Goal: Information Seeking & Learning: Learn about a topic

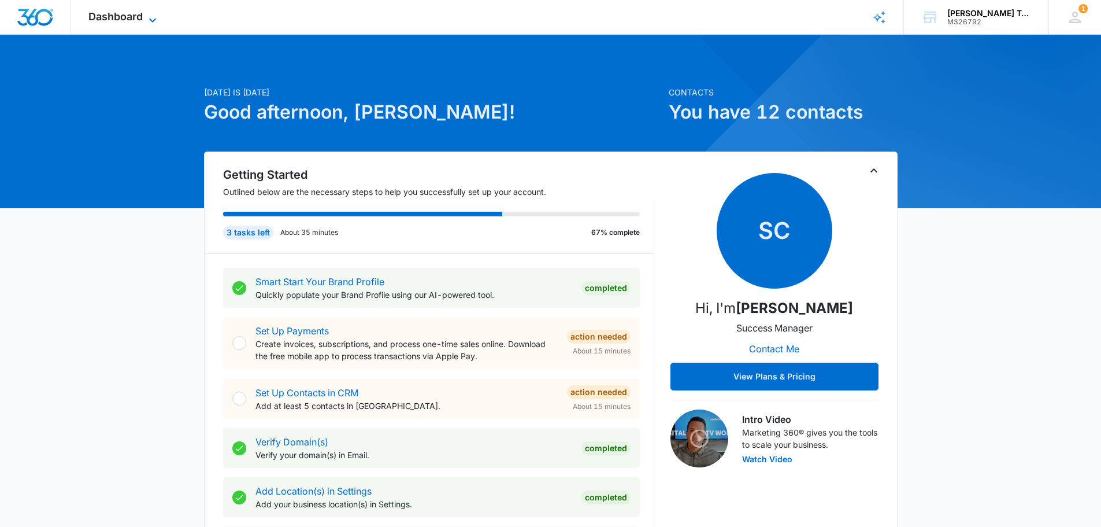
click at [148, 17] on icon at bounding box center [153, 20] width 14 height 14
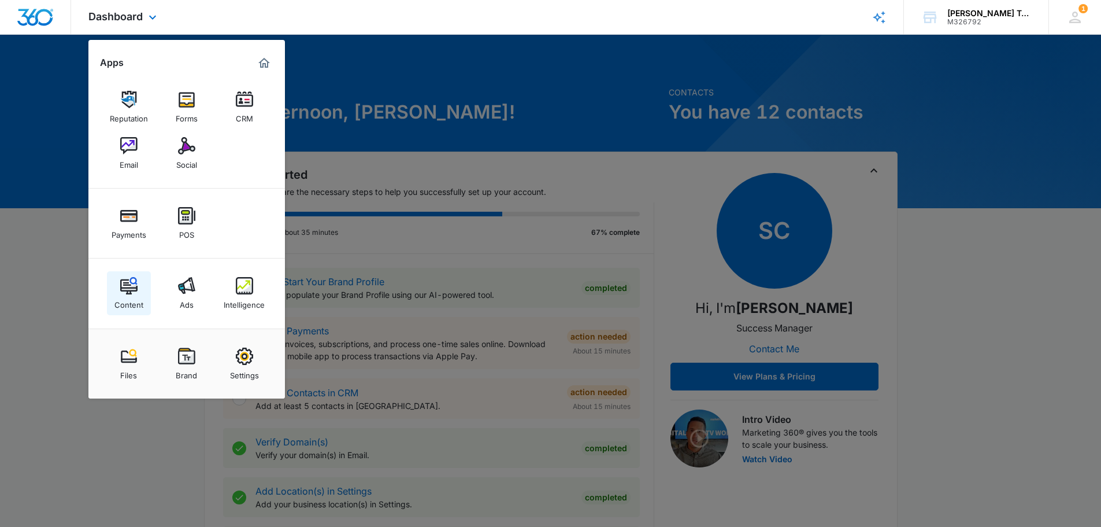
click at [131, 287] on img at bounding box center [128, 285] width 17 height 17
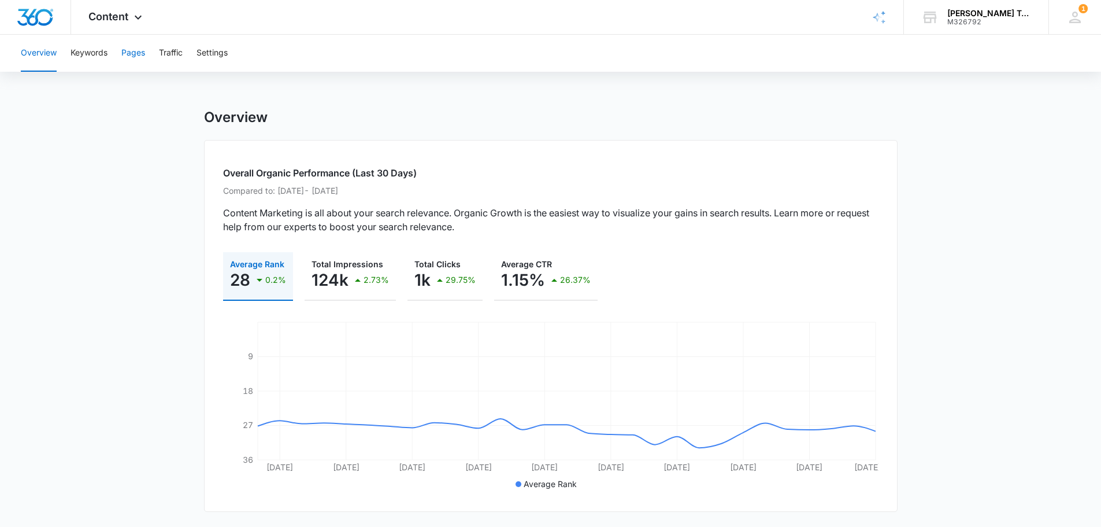
click at [132, 54] on button "Pages" at bounding box center [133, 53] width 24 height 37
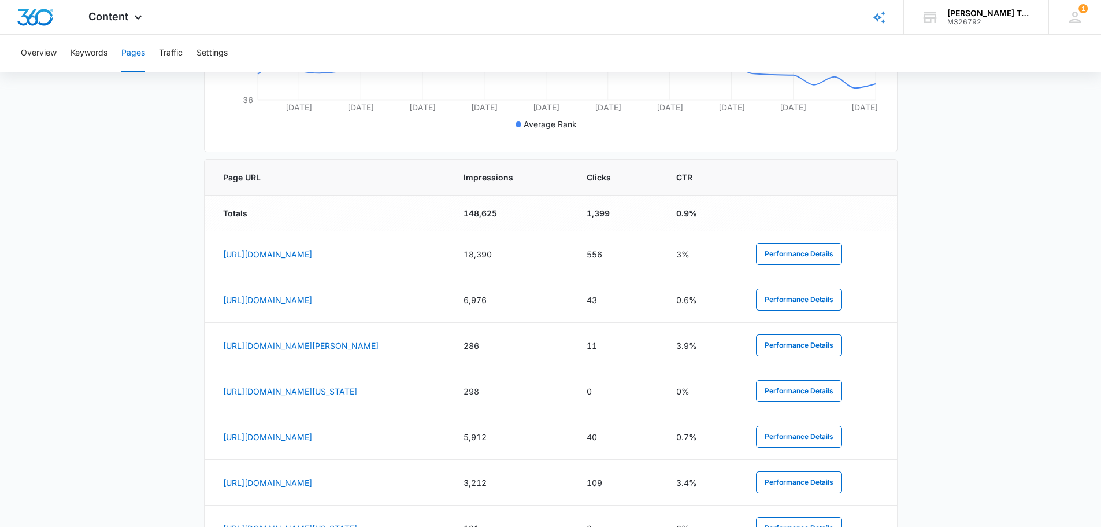
scroll to position [228, 0]
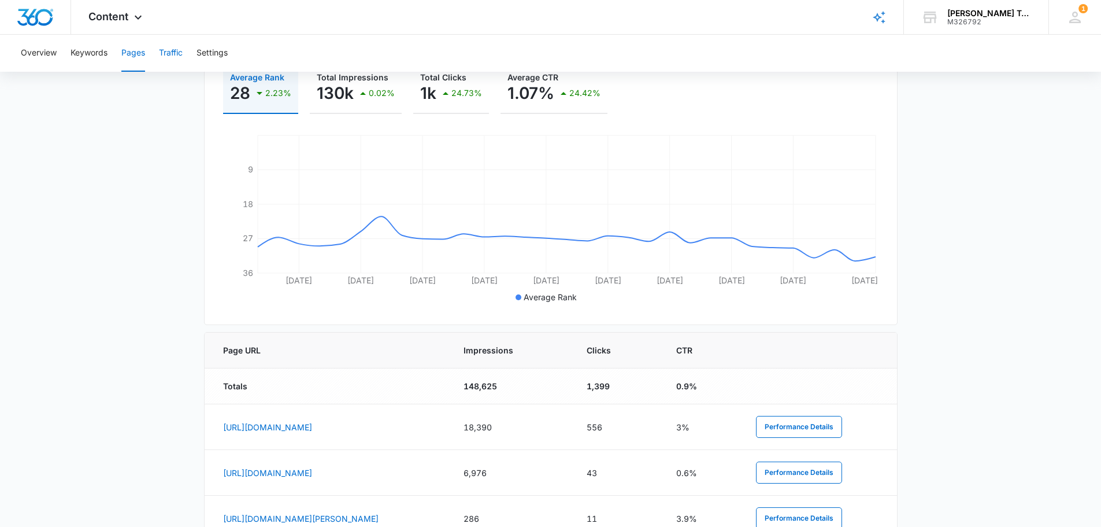
click at [164, 50] on button "Traffic" at bounding box center [171, 53] width 24 height 37
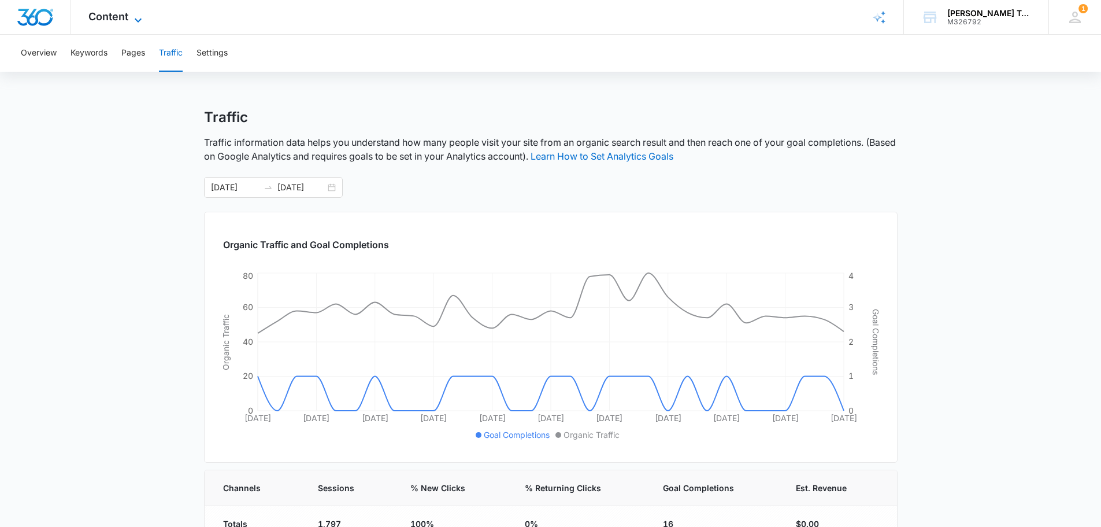
click at [120, 17] on span "Content" at bounding box center [108, 16] width 40 height 12
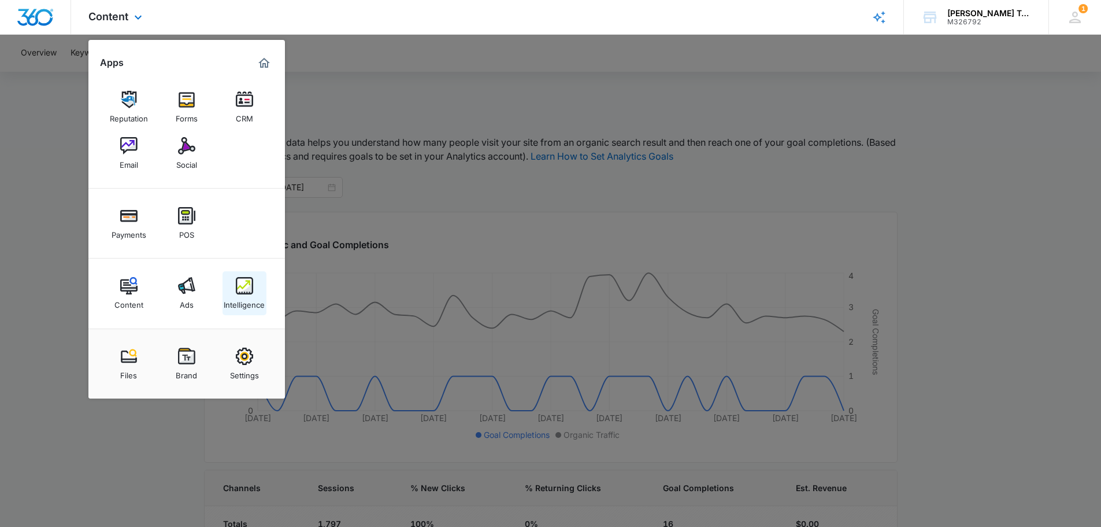
click at [239, 286] on img at bounding box center [244, 285] width 17 height 17
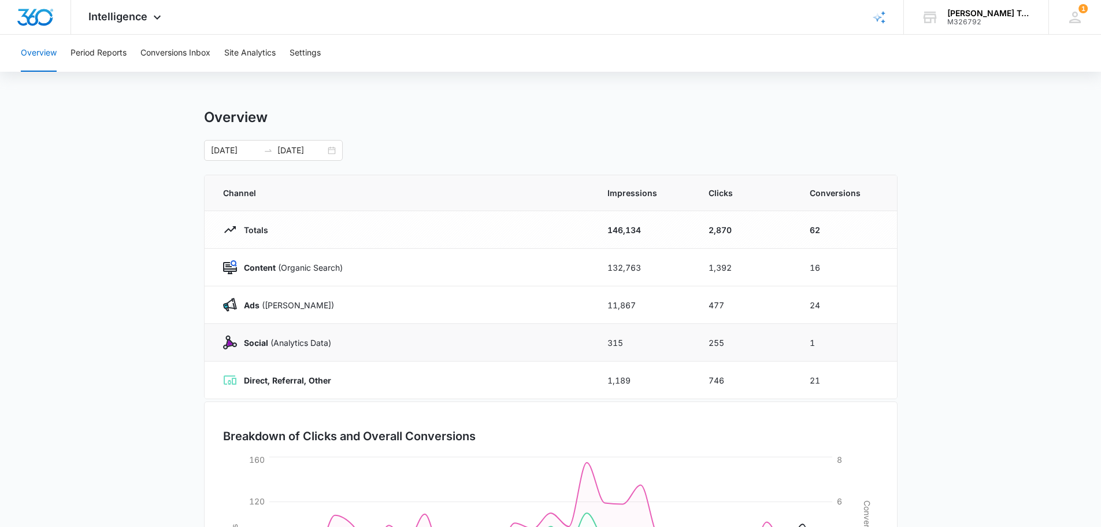
click at [245, 340] on strong "Social" at bounding box center [256, 343] width 24 height 10
click at [817, 339] on td "1" at bounding box center [846, 343] width 101 height 38
click at [722, 342] on td "255" at bounding box center [745, 343] width 101 height 38
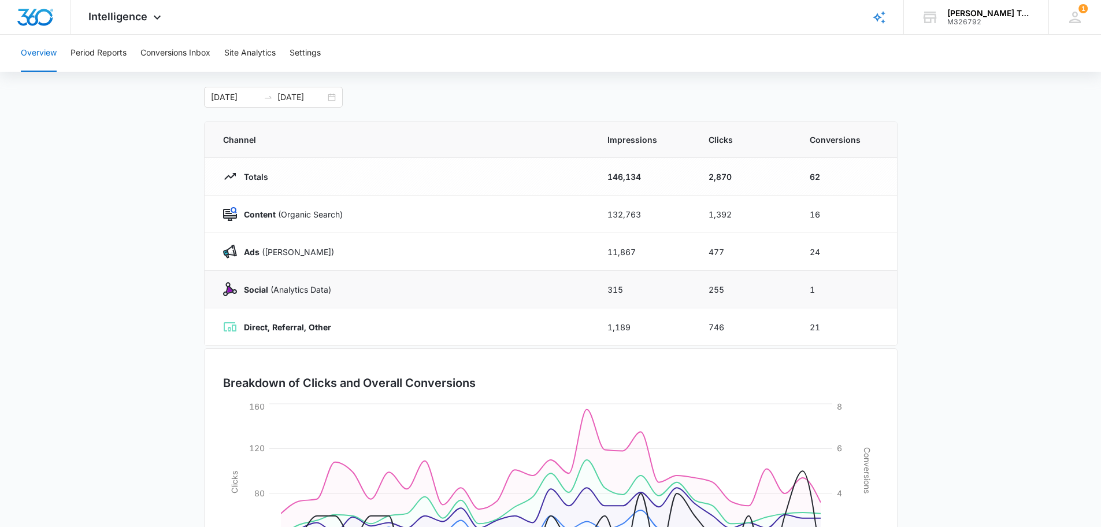
scroll to position [189, 0]
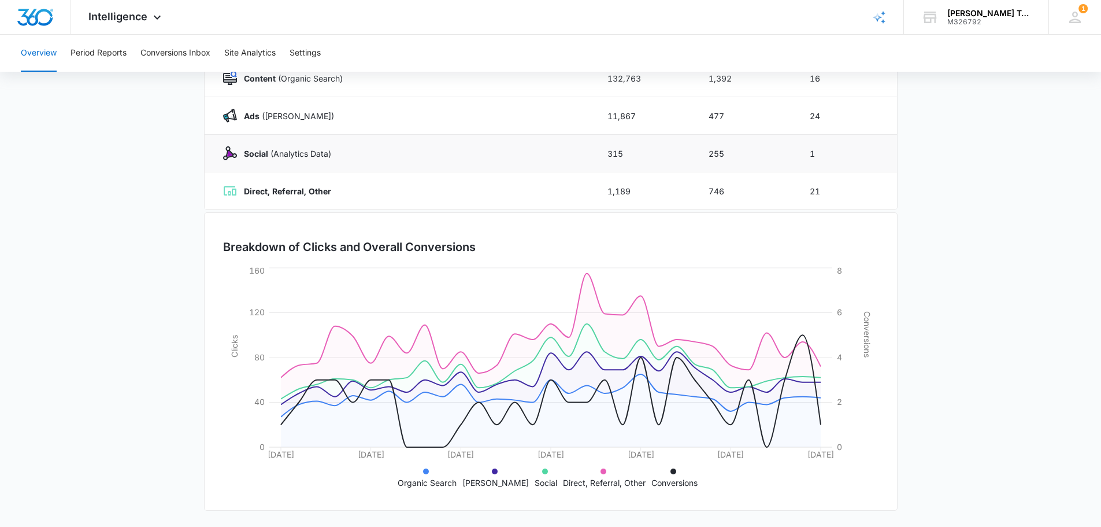
click at [243, 156] on p "Social (Analytics Data)" at bounding box center [284, 153] width 94 height 12
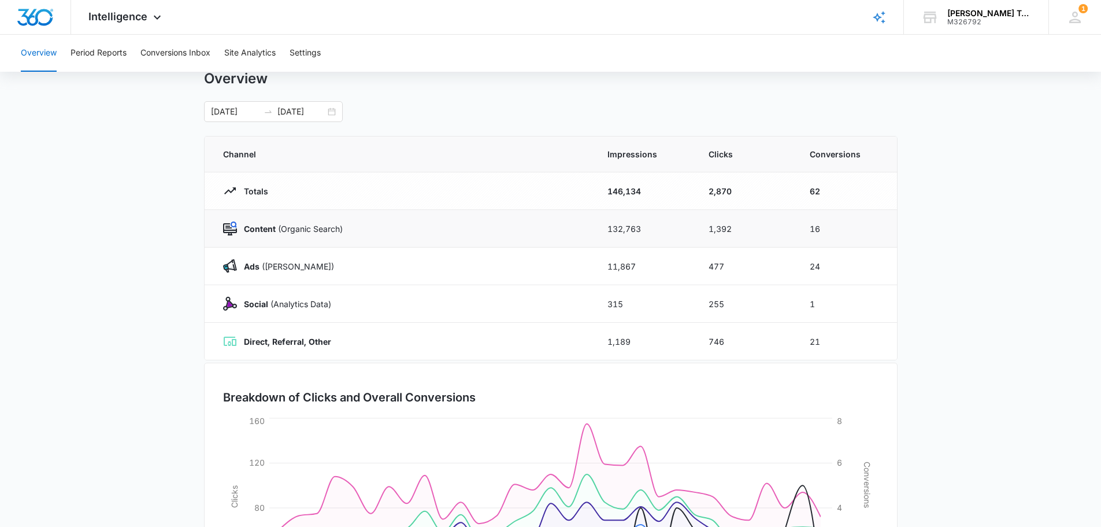
scroll to position [0, 0]
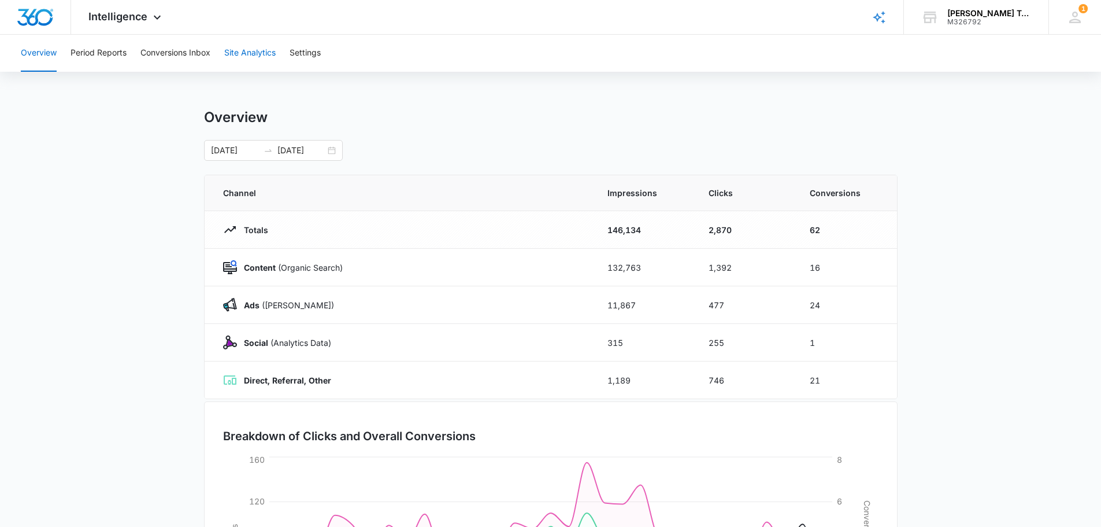
click at [251, 55] on button "Site Analytics" at bounding box center [249, 53] width 51 height 37
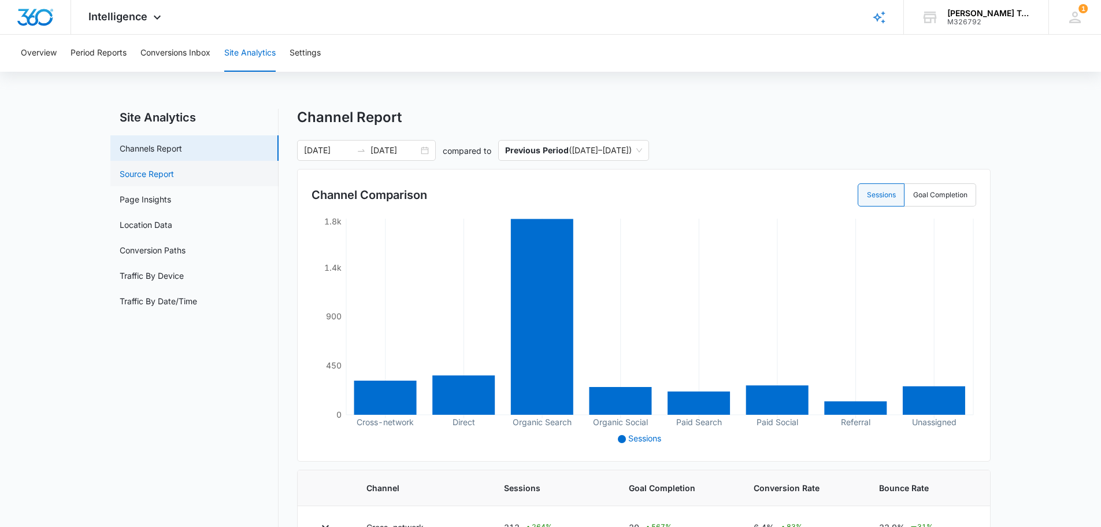
click at [162, 176] on link "Source Report" at bounding box center [147, 174] width 54 height 12
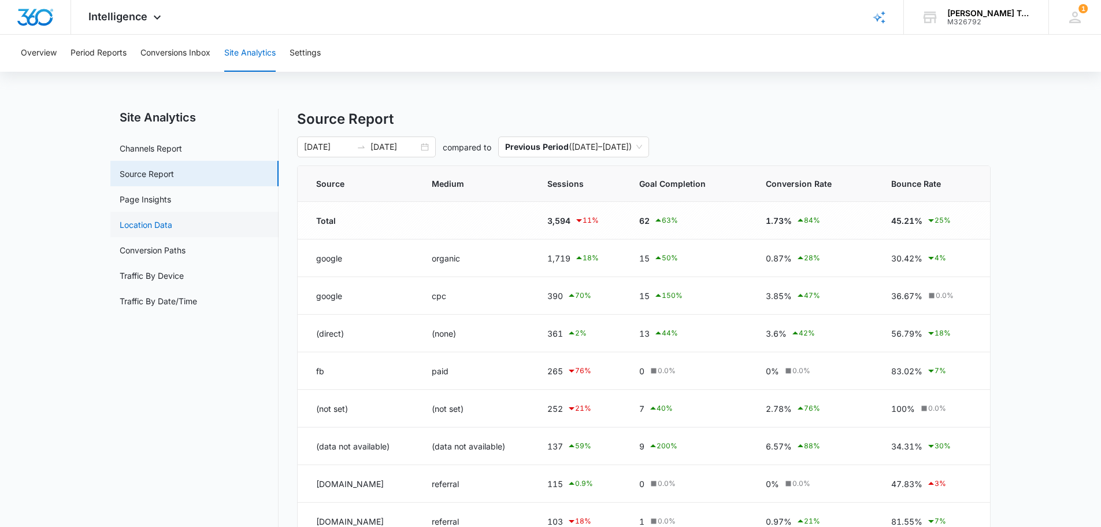
click at [162, 225] on link "Location Data" at bounding box center [146, 225] width 53 height 12
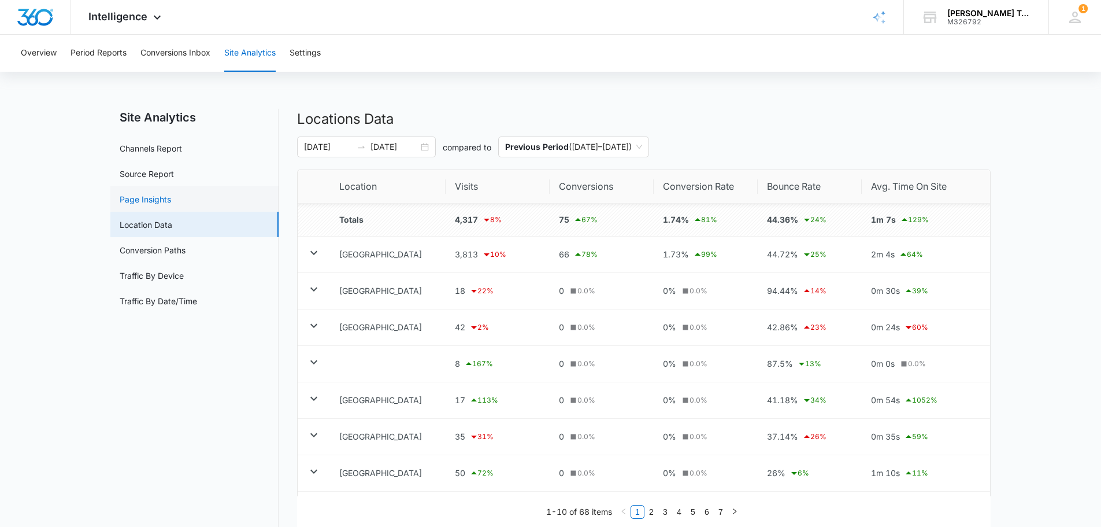
click at [153, 197] on link "Page Insights" at bounding box center [145, 199] width 51 height 12
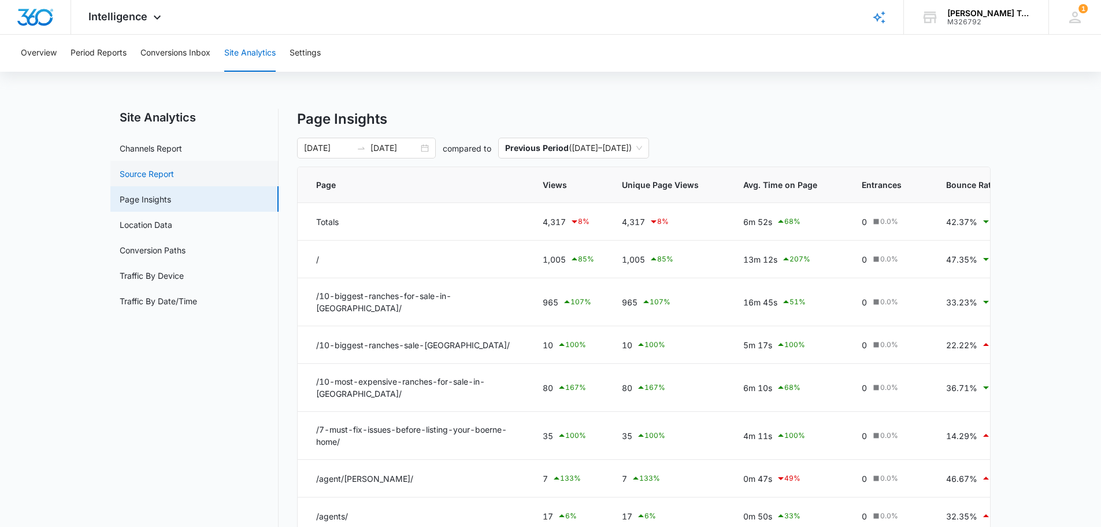
click at [146, 174] on link "Source Report" at bounding box center [147, 174] width 54 height 12
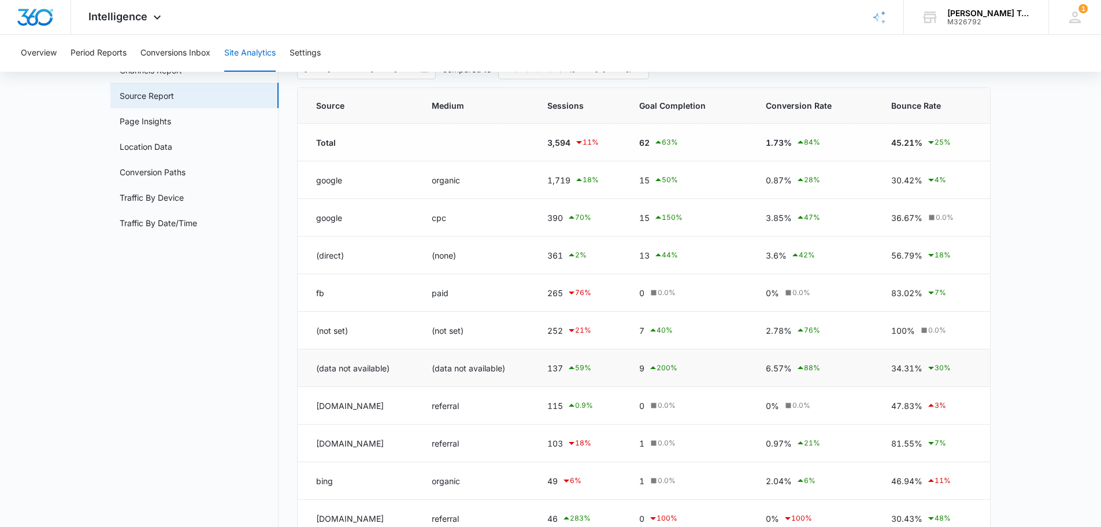
scroll to position [152, 0]
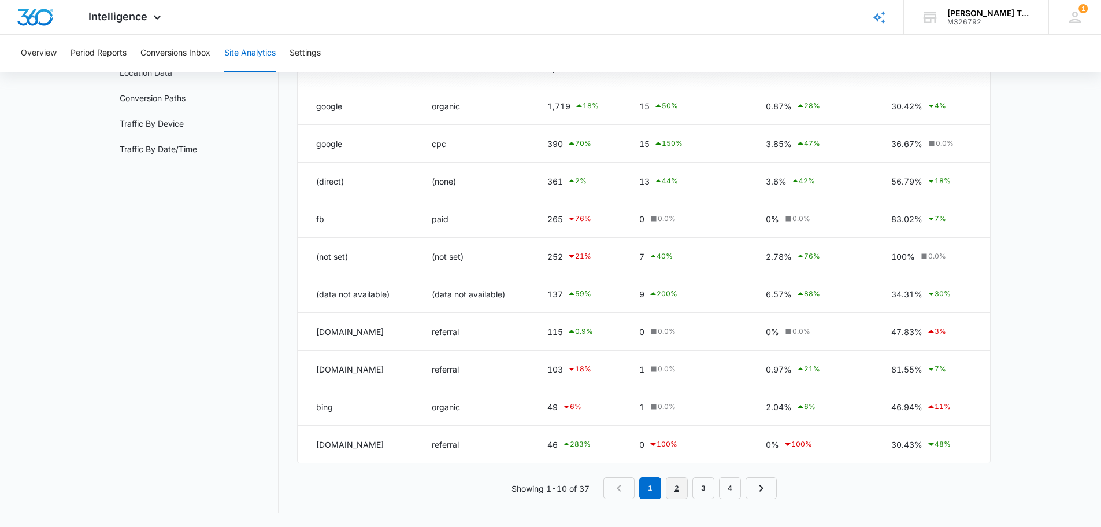
click at [672, 483] on link "2" at bounding box center [677, 488] width 22 height 22
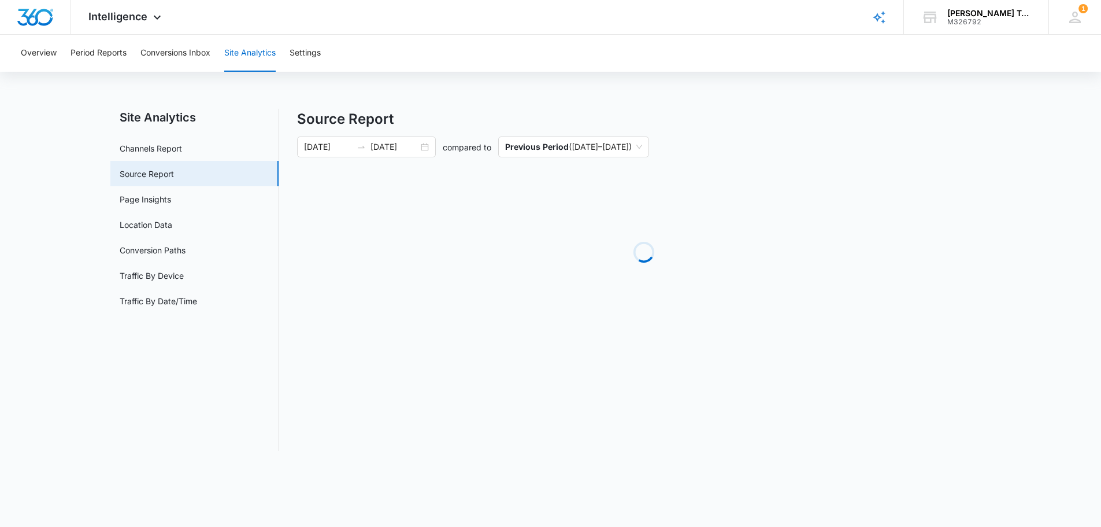
scroll to position [0, 0]
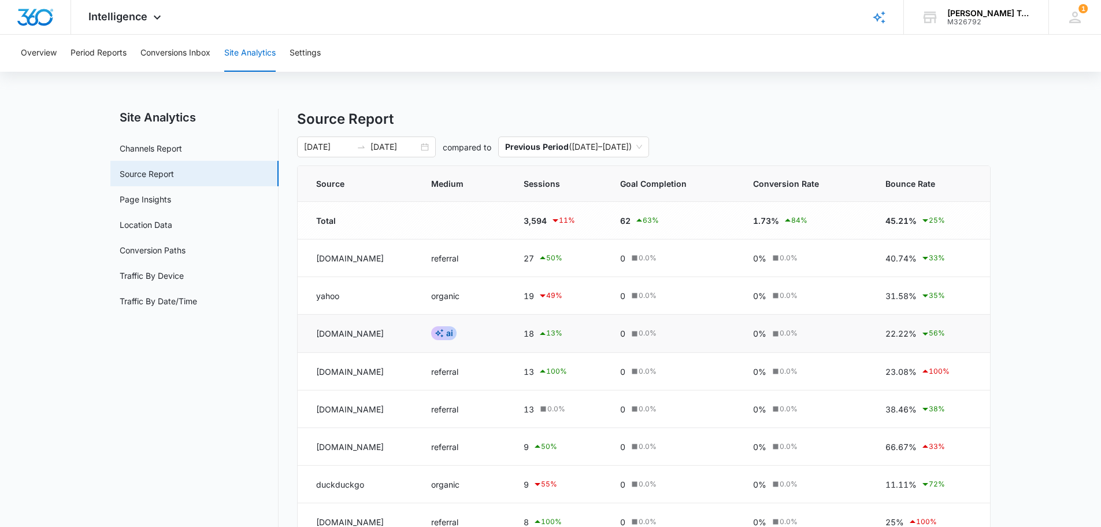
click at [348, 335] on td "[DOMAIN_NAME]" at bounding box center [358, 334] width 120 height 38
click at [593, 333] on div "18 13 %" at bounding box center [558, 334] width 69 height 14
click at [546, 334] on icon at bounding box center [543, 333] width 6 height 3
click at [300, 53] on button "Settings" at bounding box center [305, 53] width 31 height 37
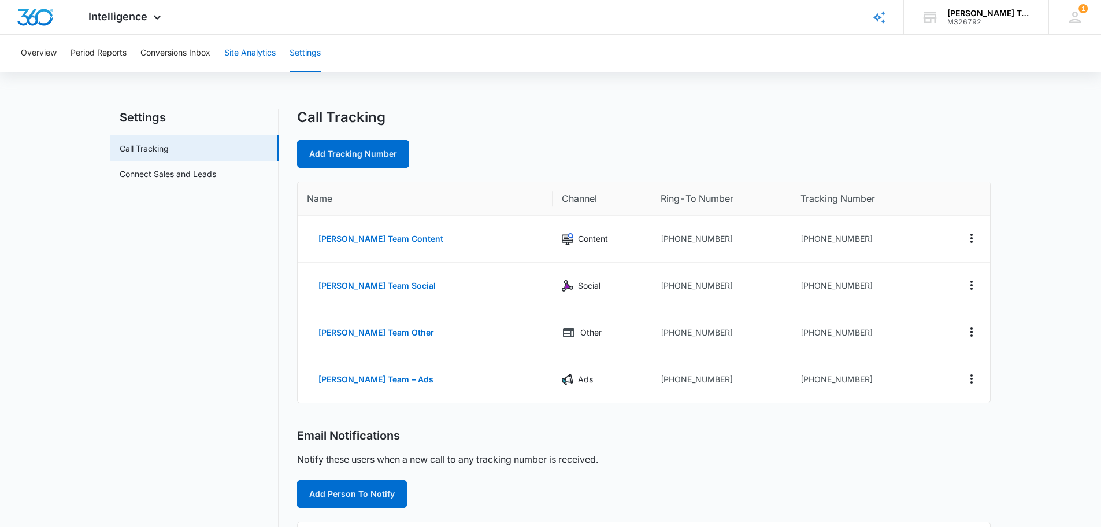
click at [247, 50] on button "Site Analytics" at bounding box center [249, 53] width 51 height 37
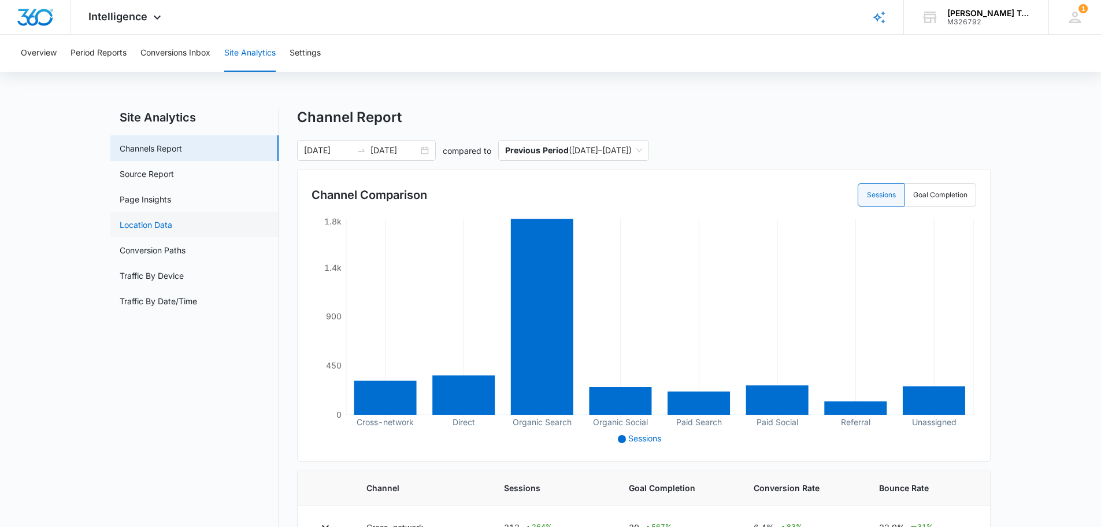
click at [145, 224] on link "Location Data" at bounding box center [146, 225] width 53 height 12
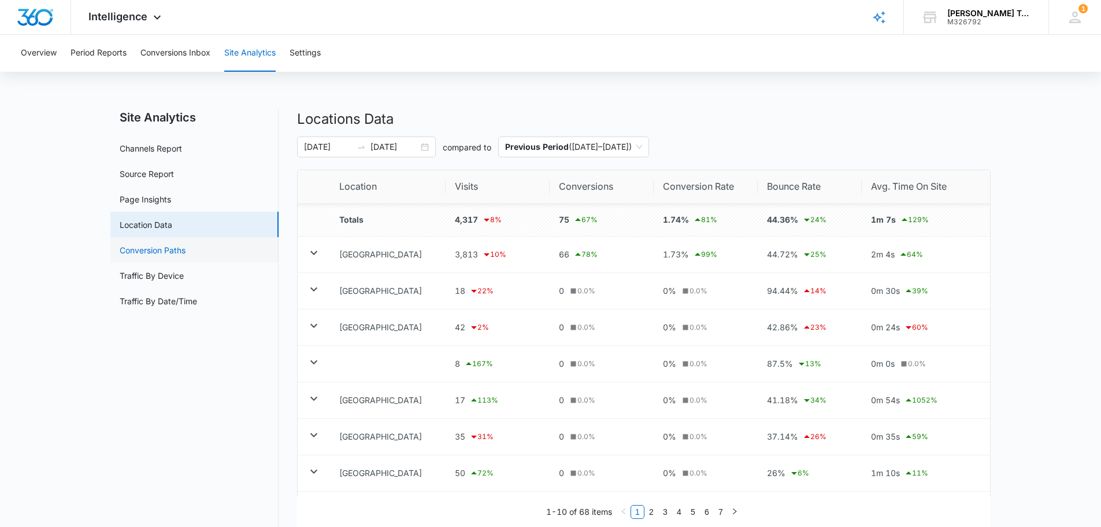
click at [146, 250] on link "Conversion Paths" at bounding box center [153, 250] width 66 height 12
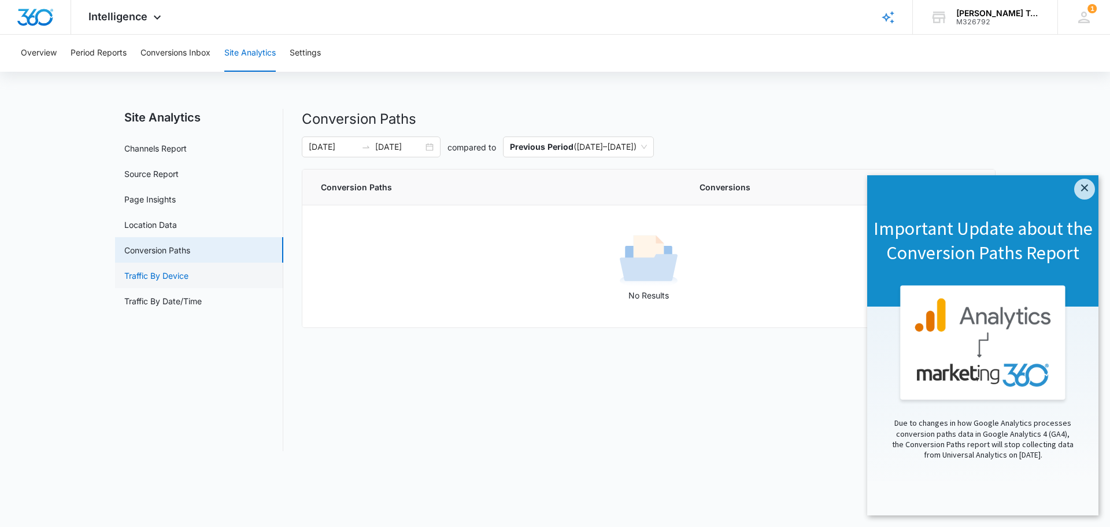
click at [144, 273] on link "Traffic By Device" at bounding box center [156, 275] width 64 height 12
